Goal: Check status: Check status

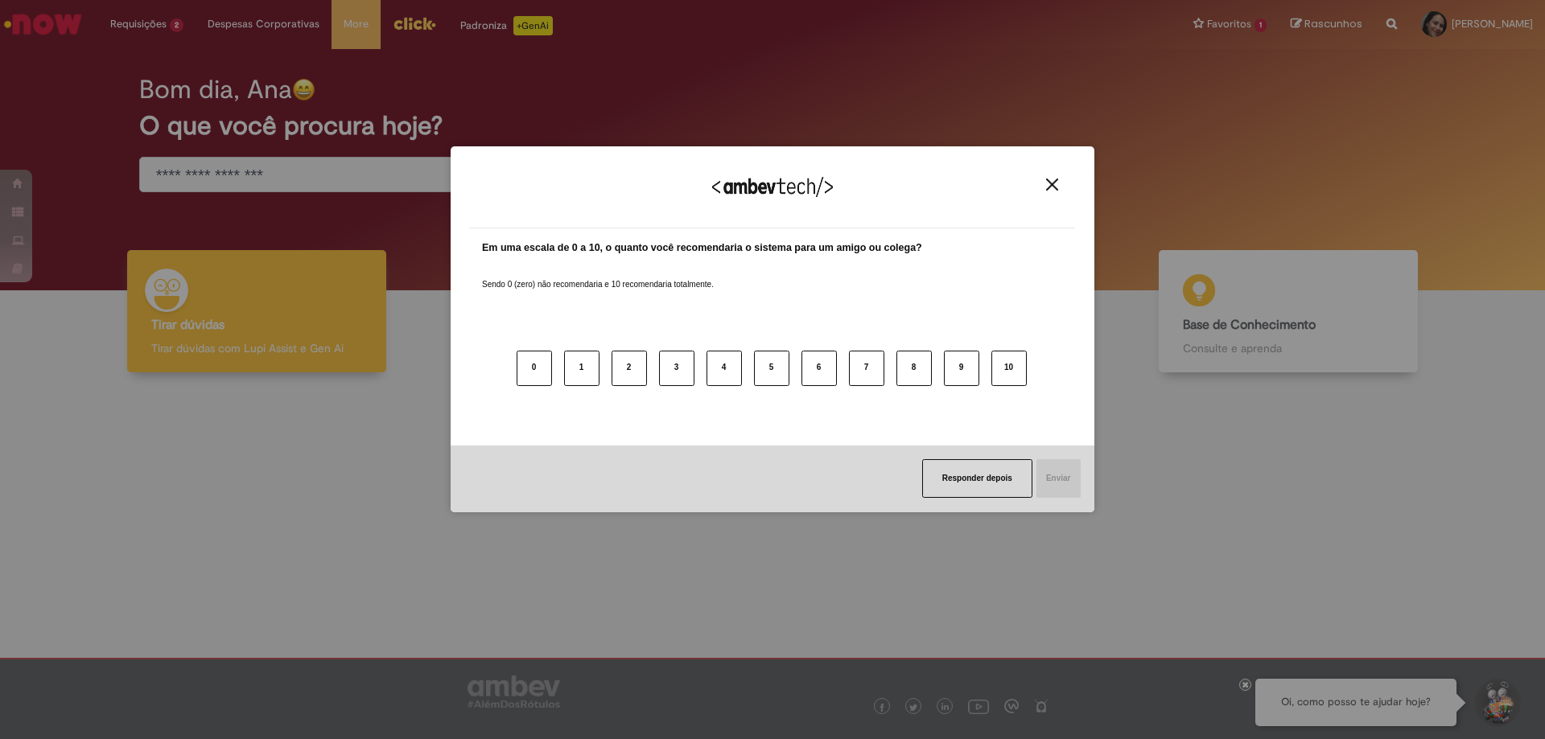
drag, startPoint x: 1055, startPoint y: 182, endPoint x: 1031, endPoint y: 176, distance: 24.0
click at [1056, 184] on img "Close" at bounding box center [1052, 185] width 12 height 12
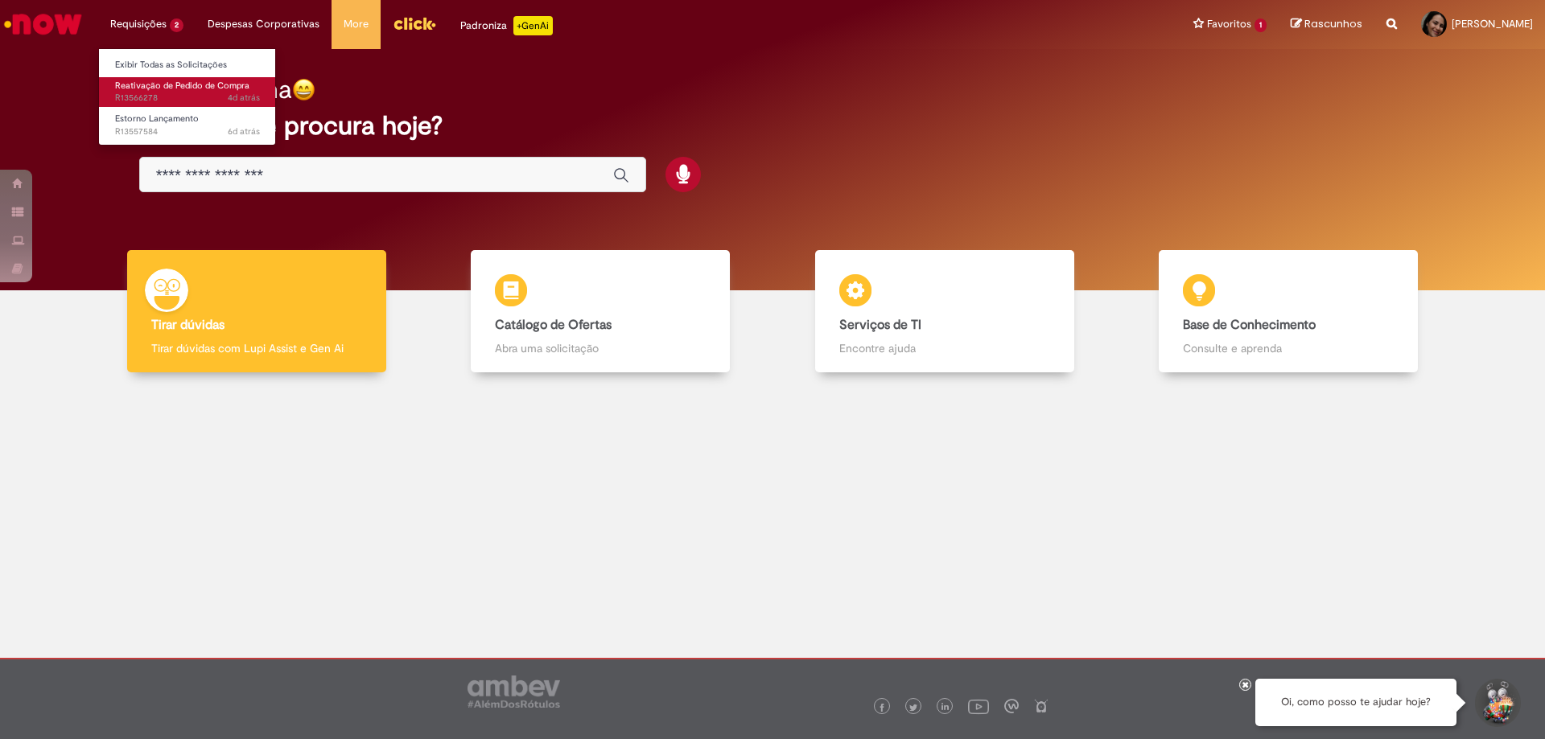
click at [136, 89] on span "Reativação de Pedido de Compra" at bounding box center [182, 86] width 134 height 12
click at [135, 87] on span "Reativação de Pedido de Compra" at bounding box center [182, 86] width 134 height 12
click at [136, 86] on span "Reativação de Pedido de Compra" at bounding box center [182, 86] width 134 height 12
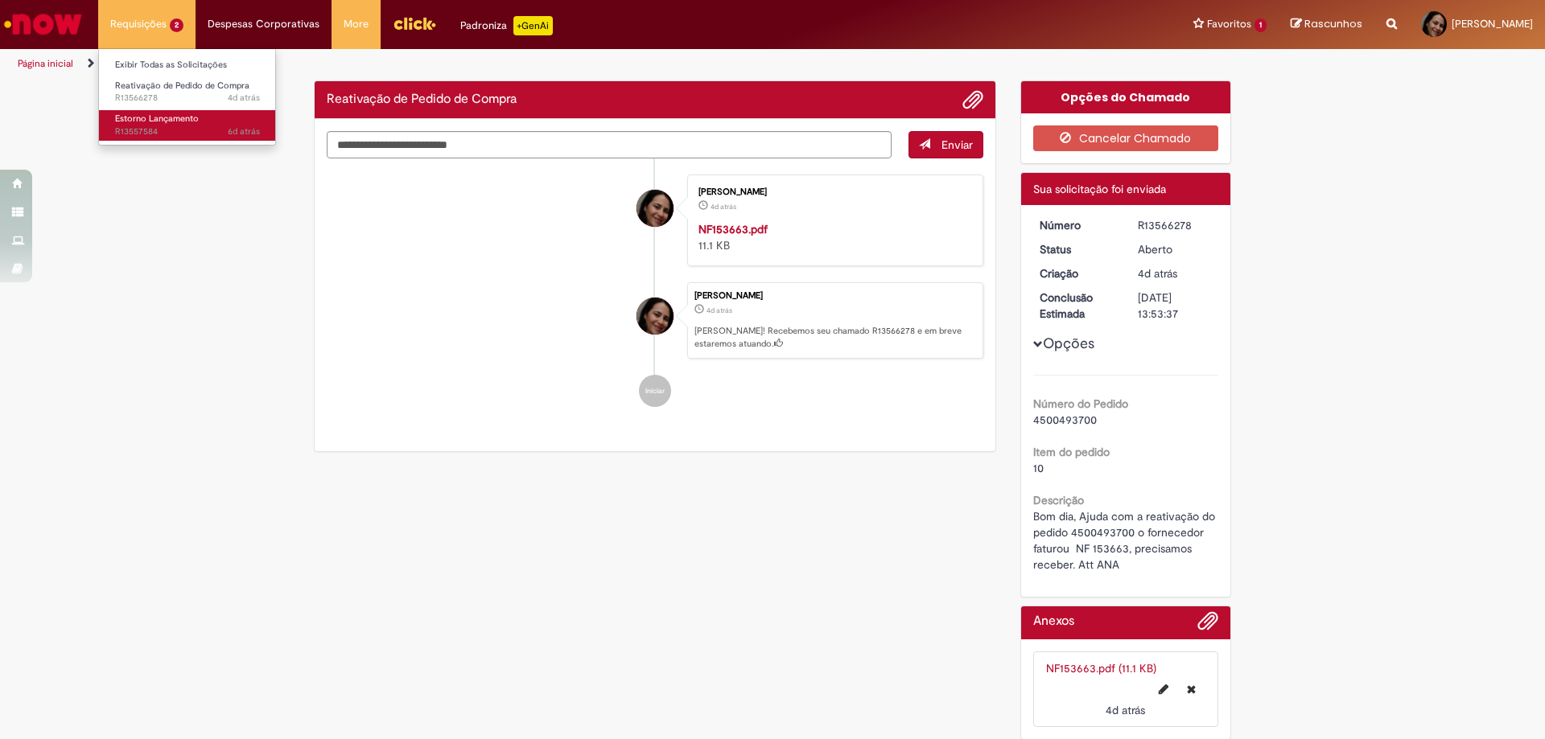
click at [146, 127] on span "6d atrás 6 dias atrás R13557584" at bounding box center [187, 132] width 145 height 13
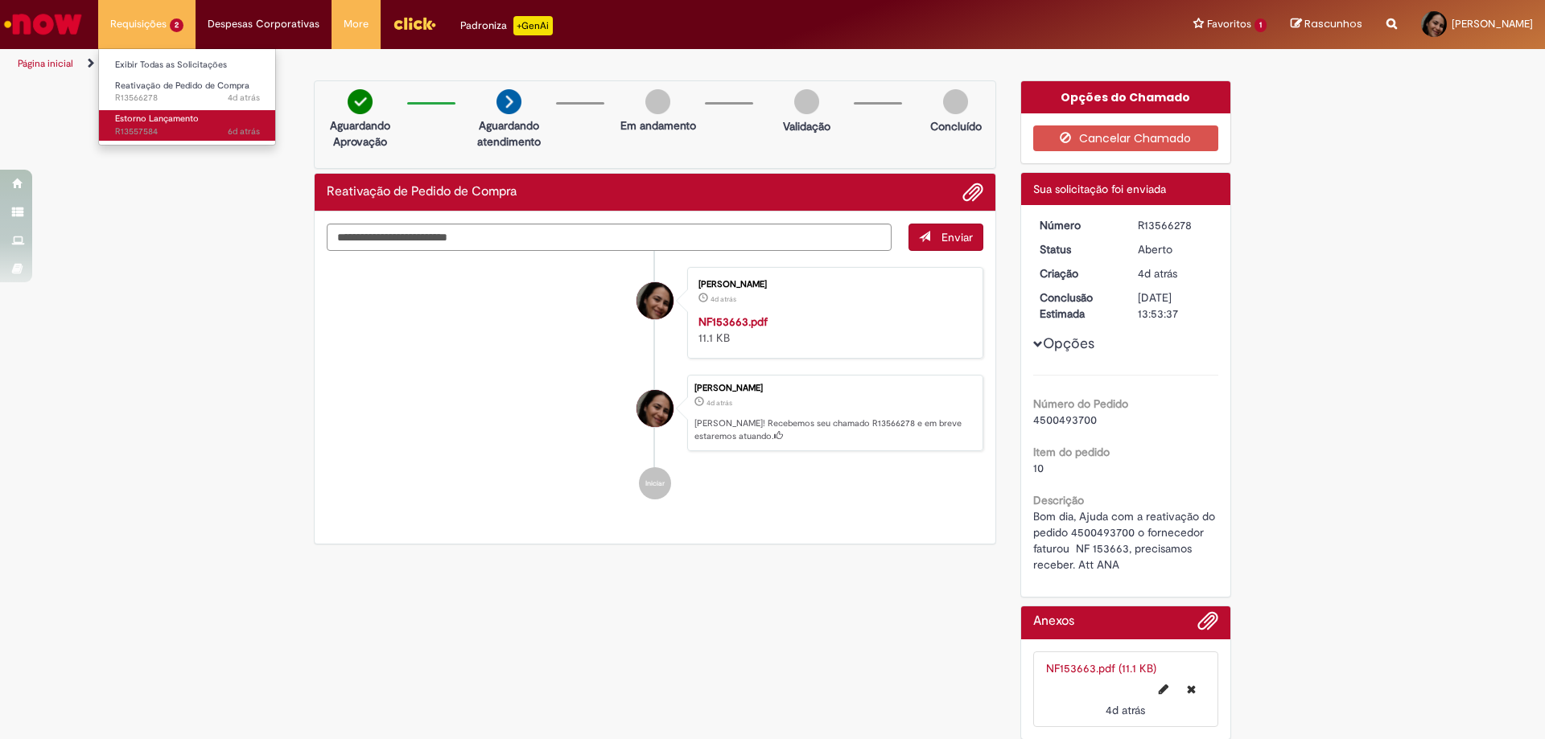
click at [146, 126] on span "6d atrás 6 dias atrás R13557584" at bounding box center [187, 132] width 145 height 13
click at [144, 121] on span "Estorno Lançamento" at bounding box center [157, 119] width 84 height 12
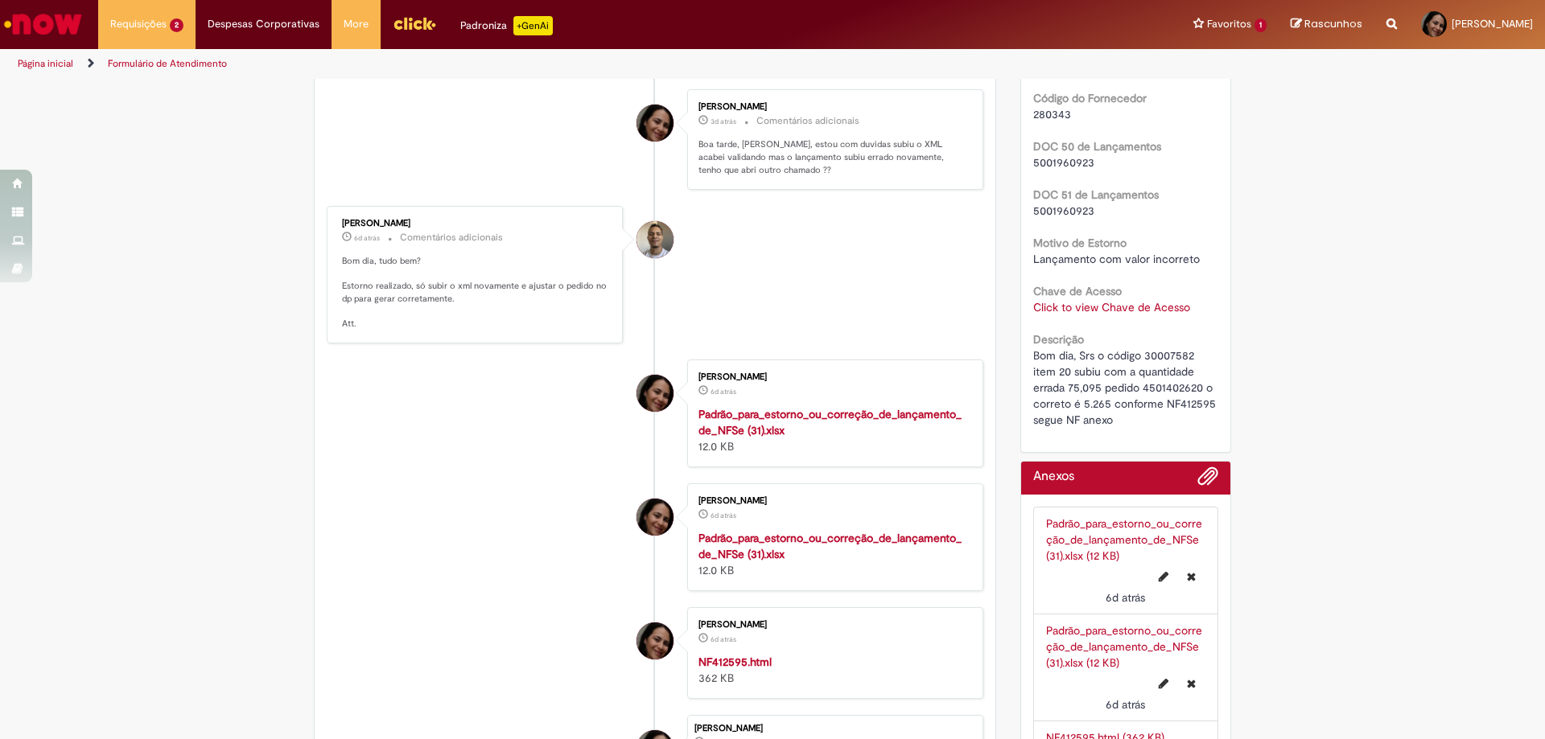
scroll to position [885, 0]
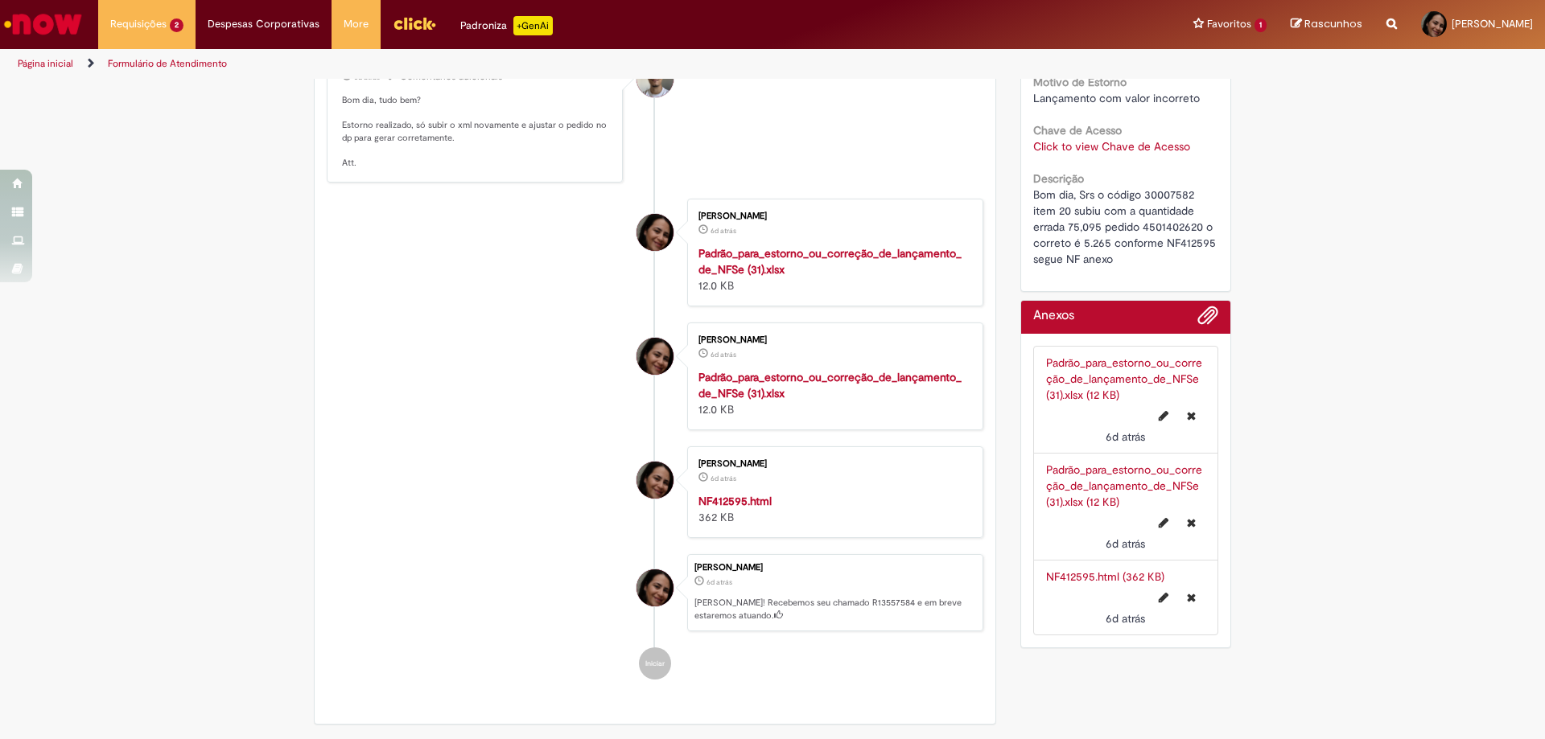
click at [1077, 574] on link "NF412595.html (362 KB)" at bounding box center [1105, 577] width 118 height 14
click at [1077, 573] on link "NF412595.html (362 KB)" at bounding box center [1105, 577] width 118 height 14
click at [1078, 574] on link "NF412595.html (362 KB)" at bounding box center [1105, 577] width 118 height 14
click at [1079, 575] on link "NF412595.html (362 KB)" at bounding box center [1105, 577] width 118 height 14
click at [1150, 583] on div "NF412595.html (362 KB) 6d atrás 6 dias atrás" at bounding box center [1126, 598] width 160 height 58
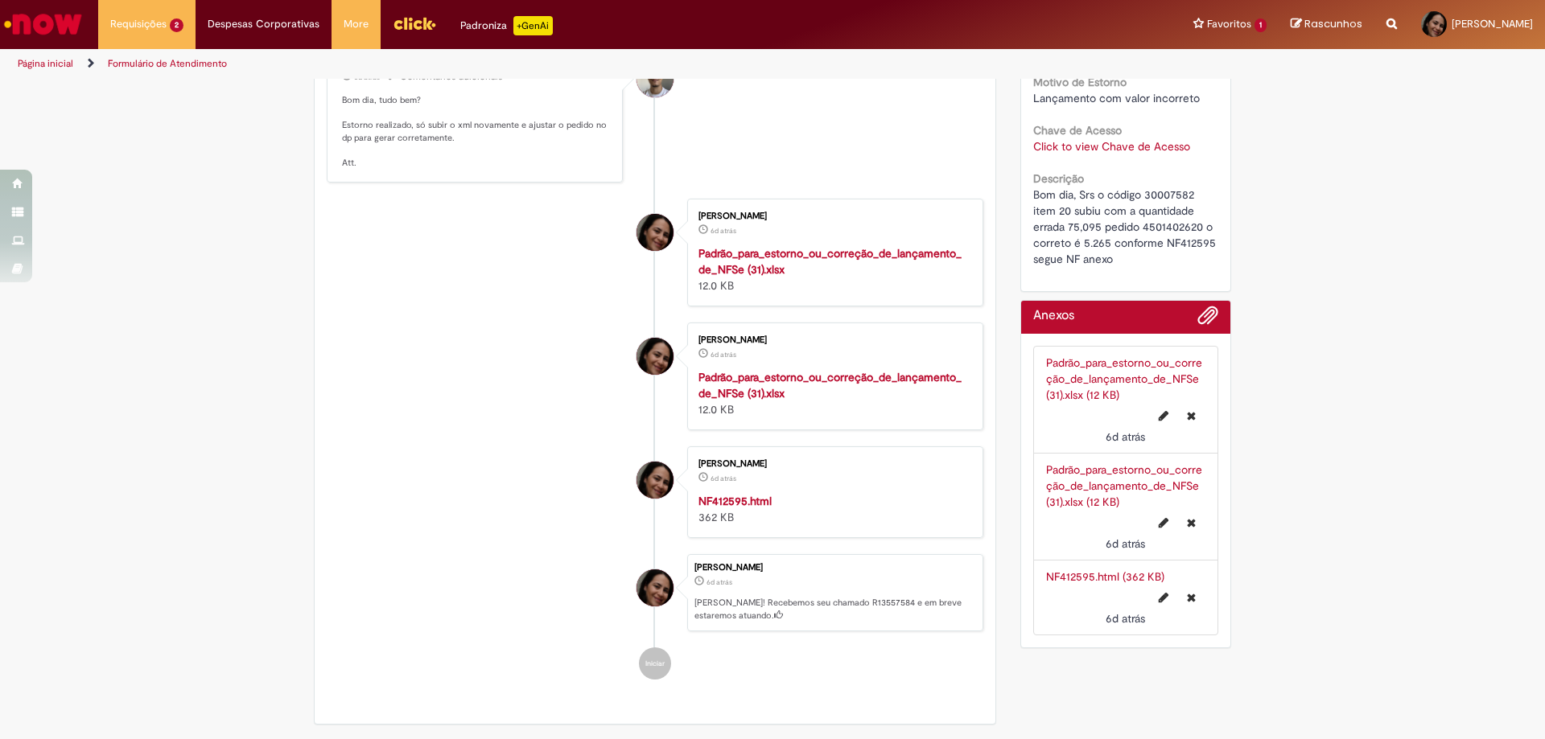
click at [1095, 577] on link "NF412595.html (362 KB)" at bounding box center [1105, 577] width 118 height 14
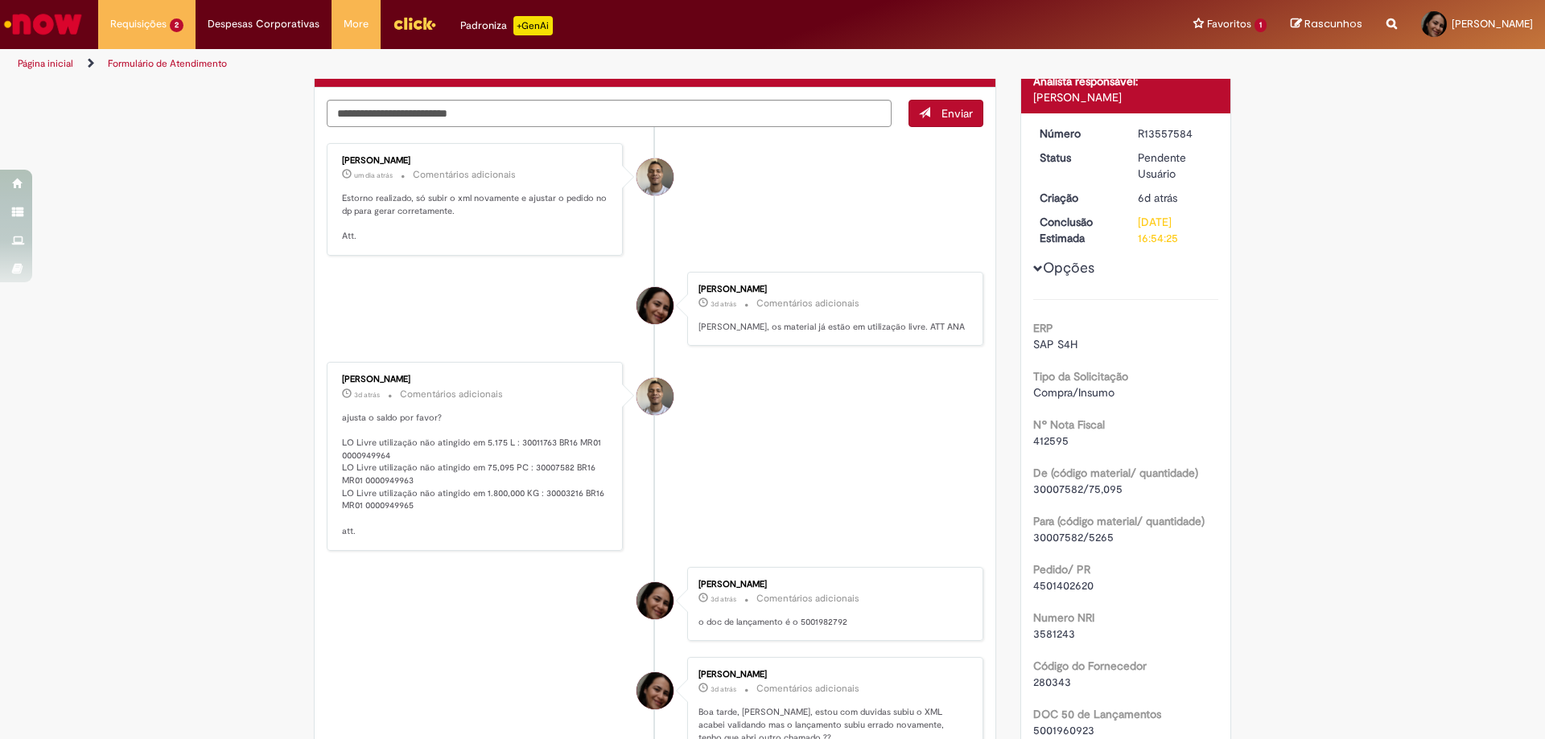
scroll to position [0, 0]
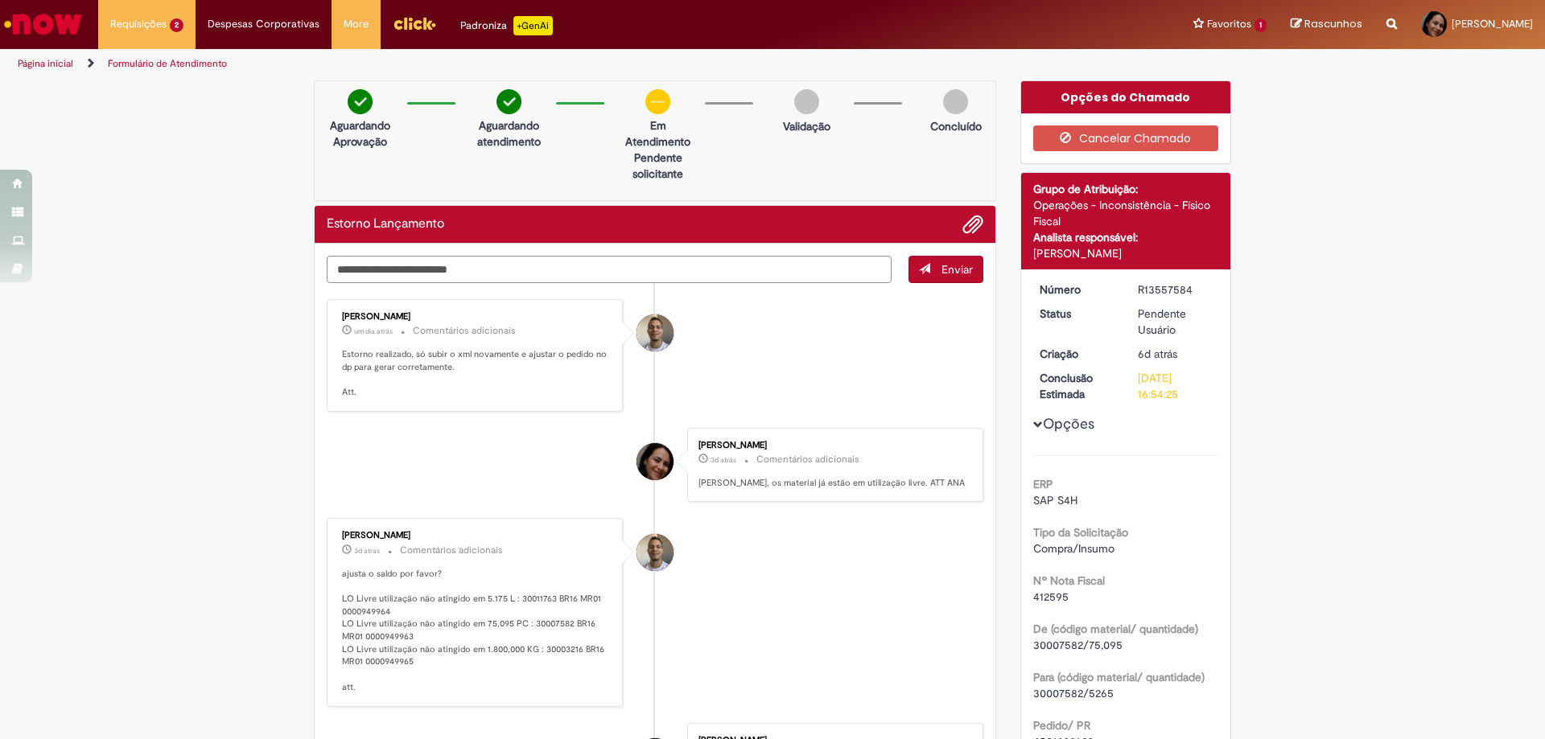
drag, startPoint x: 1388, startPoint y: 339, endPoint x: 1366, endPoint y: 239, distance: 102.1
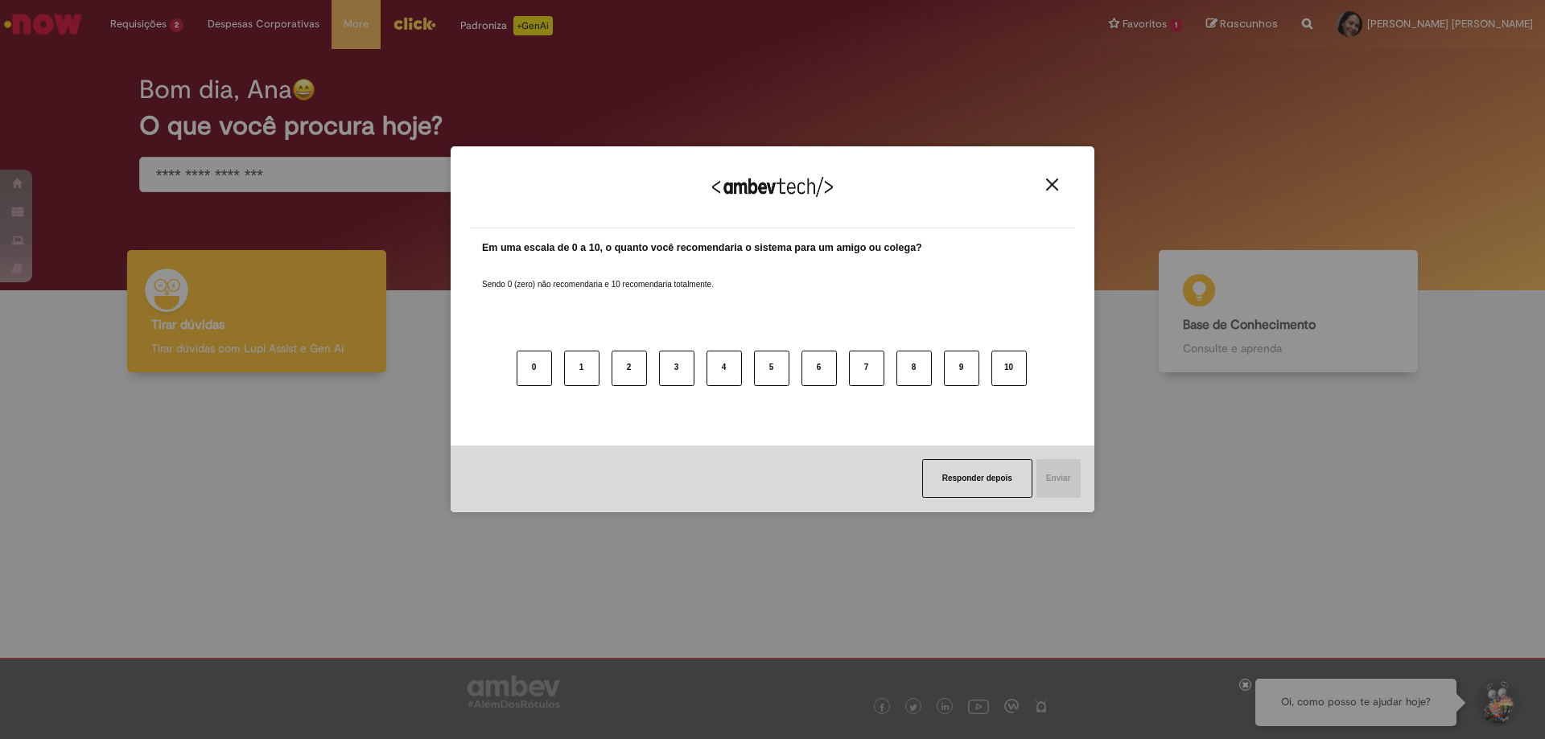
click at [1052, 198] on div "Agradecemos seu feedback!" at bounding box center [772, 197] width 605 height 63
click at [1049, 188] on img "Close" at bounding box center [1052, 185] width 12 height 12
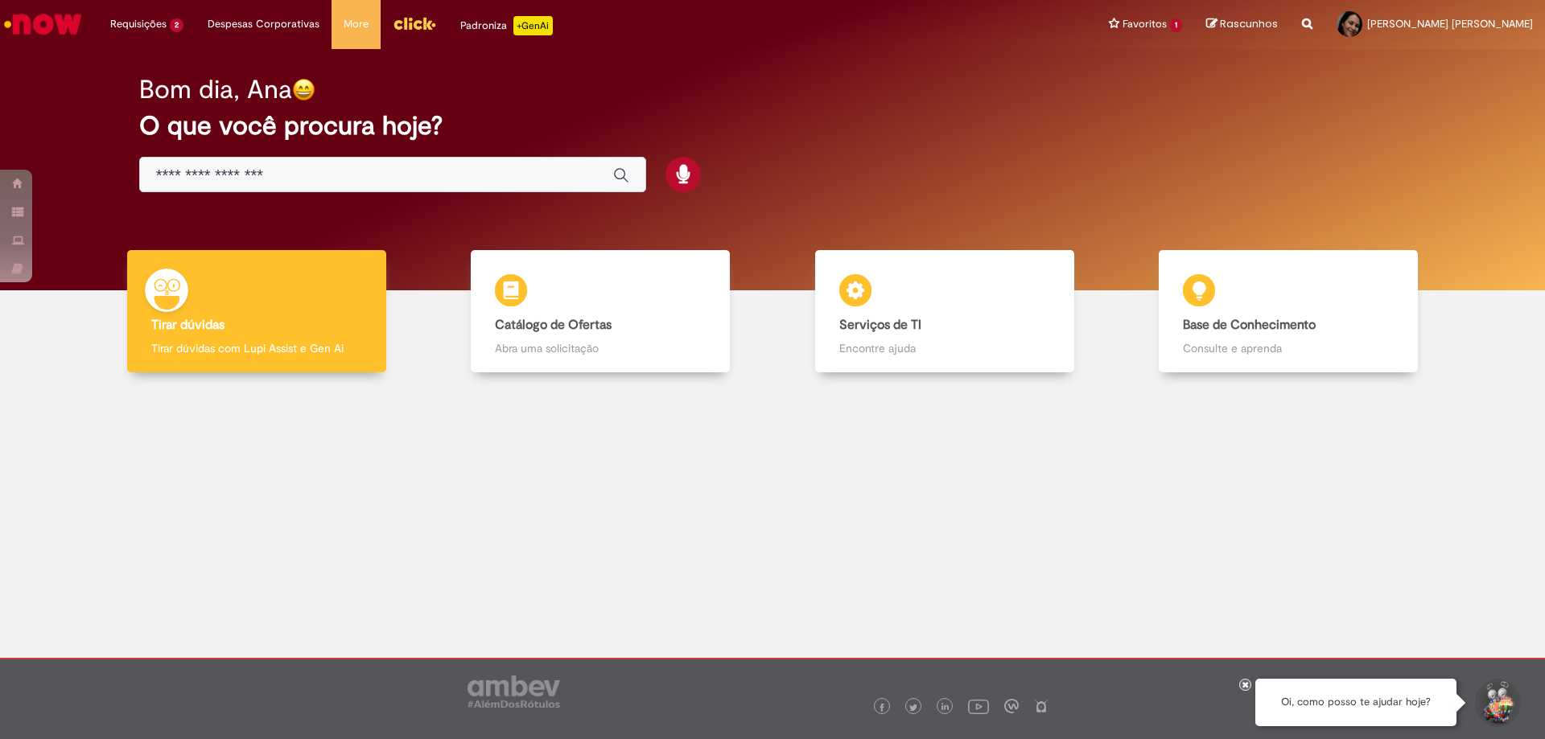
click at [405, 23] on img "Menu Cabeçalho" at bounding box center [414, 23] width 43 height 24
